Goal: Complete application form

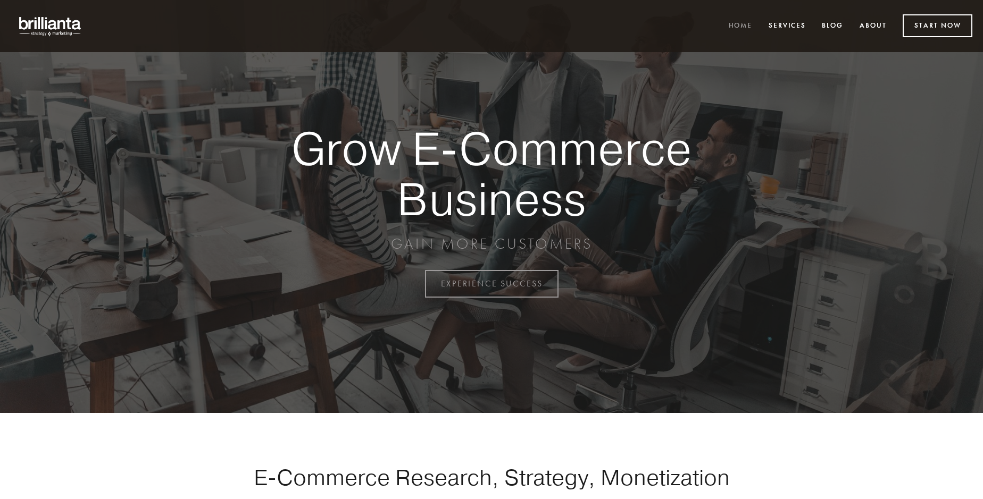
scroll to position [2787, 0]
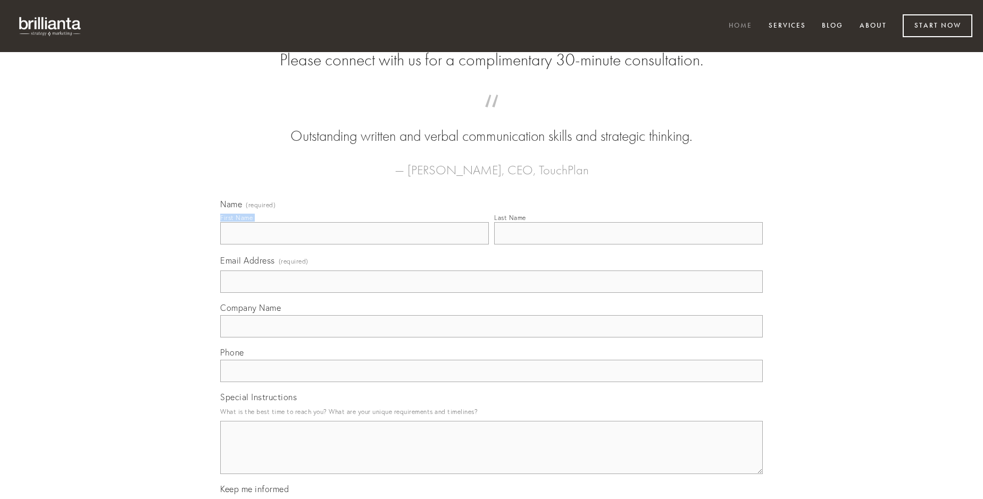
type input "[PERSON_NAME]"
click at [628, 245] on input "Last Name" at bounding box center [628, 233] width 268 height 22
type input "[PERSON_NAME]"
click at [491, 293] on input "Email Address (required)" at bounding box center [491, 282] width 542 height 22
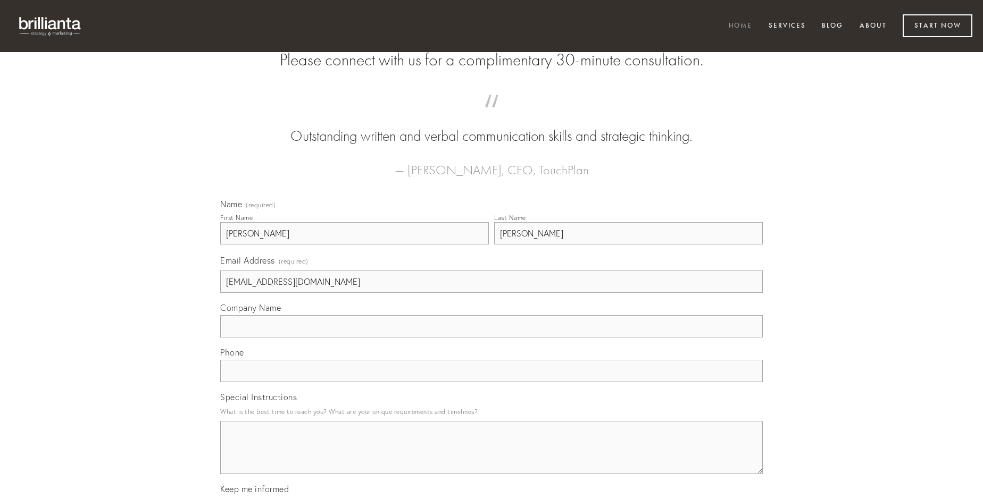
type input "[EMAIL_ADDRESS][DOMAIN_NAME]"
click at [491, 338] on input "Company Name" at bounding box center [491, 326] width 542 height 22
type input "tardus"
click at [491, 382] on input "text" at bounding box center [491, 371] width 542 height 22
click at [491, 457] on textarea "Special Instructions" at bounding box center [491, 447] width 542 height 53
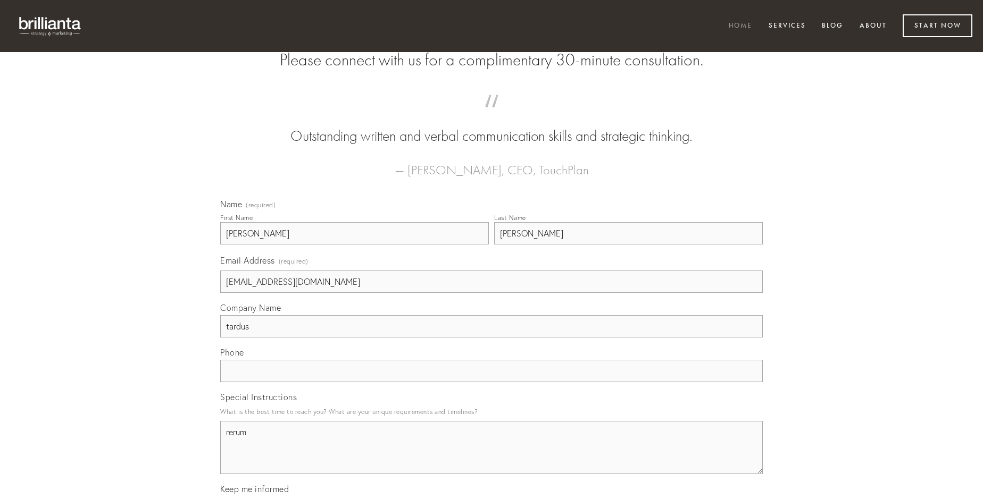
type textarea "rerum"
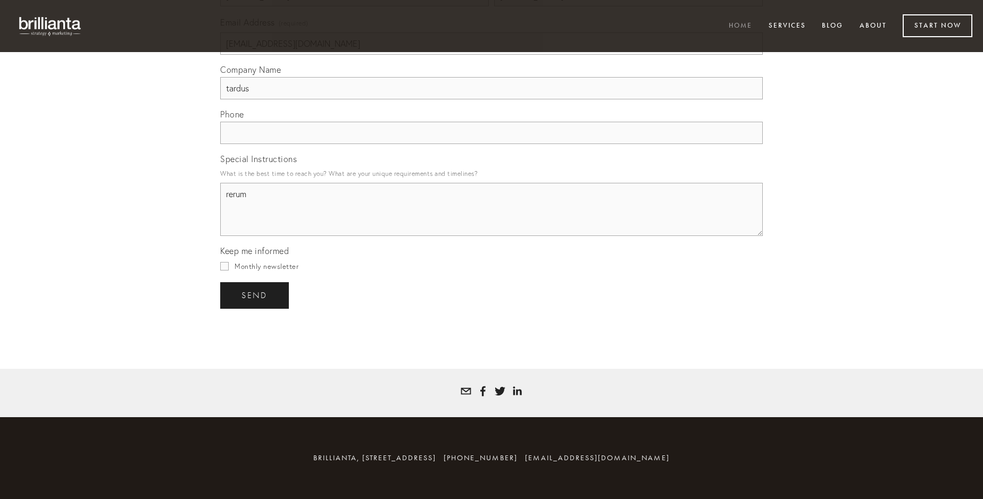
click at [255, 295] on span "send" at bounding box center [254, 296] width 26 height 10
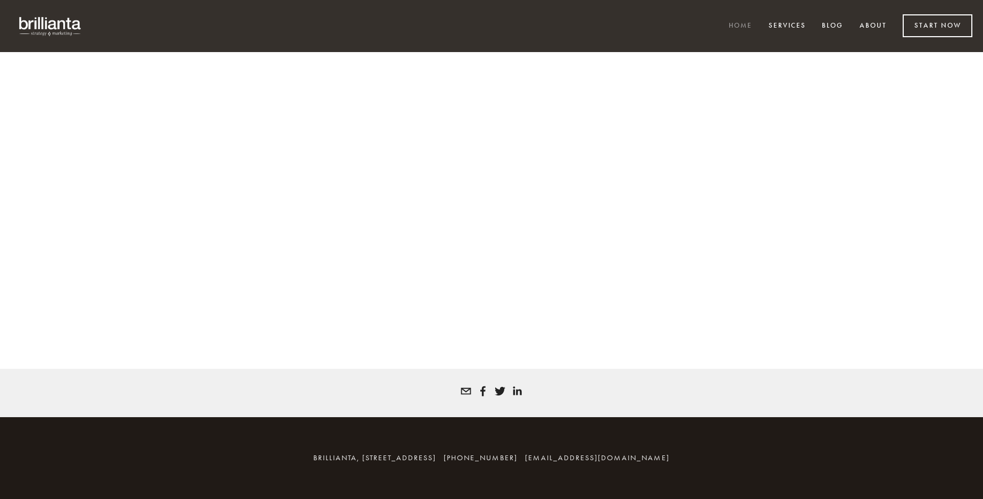
scroll to position [2773, 0]
